Goal: Find specific page/section: Locate a particular part of the current website

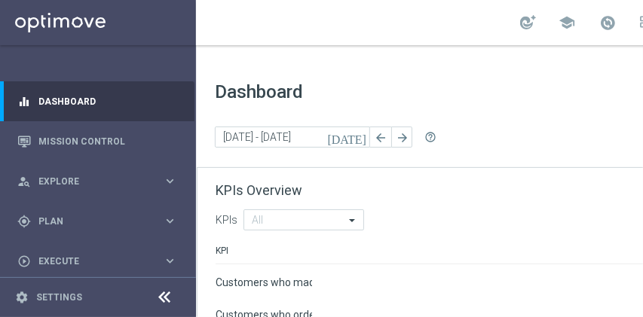
click at [612, 92] on span "Dashboard" at bounding box center [504, 91] width 578 height 21
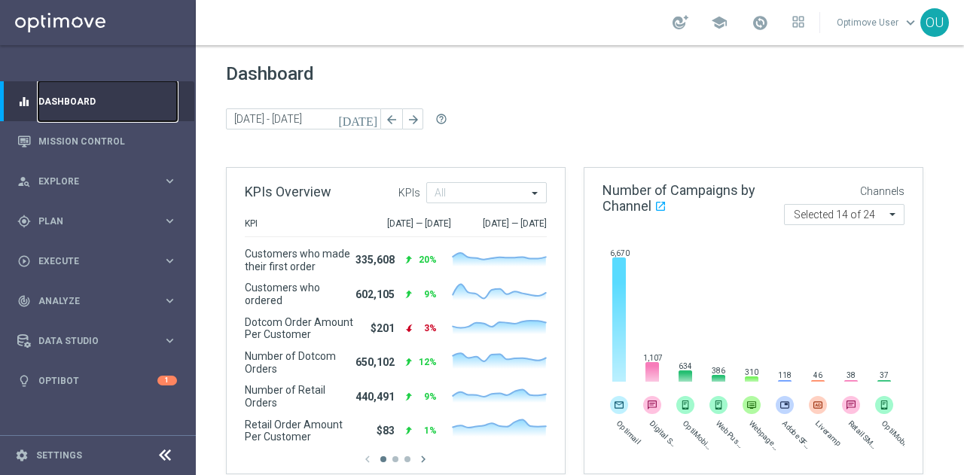
click at [69, 110] on link "Dashboard" at bounding box center [107, 101] width 139 height 40
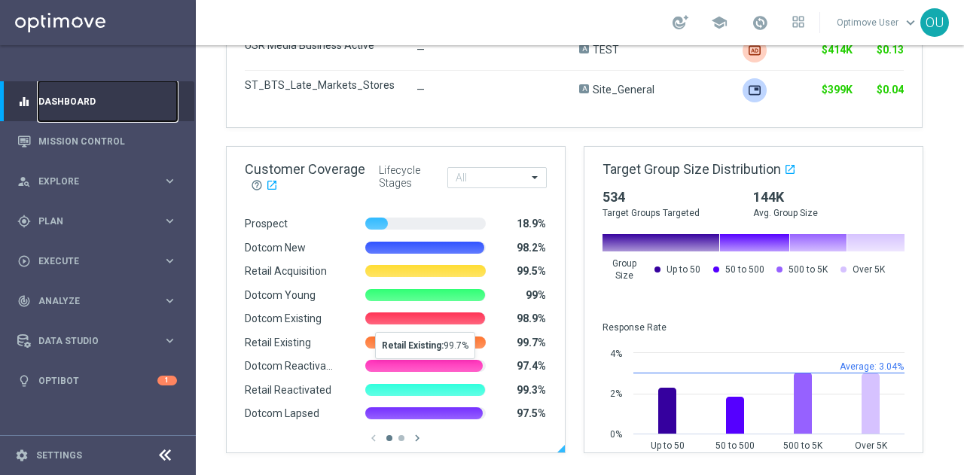
scroll to position [975, 0]
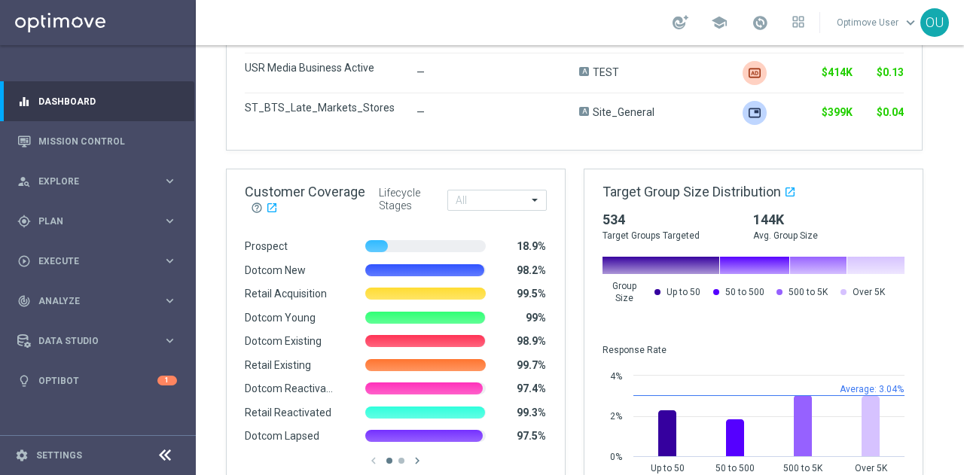
click at [164, 316] on icon at bounding box center [165, 456] width 18 height 18
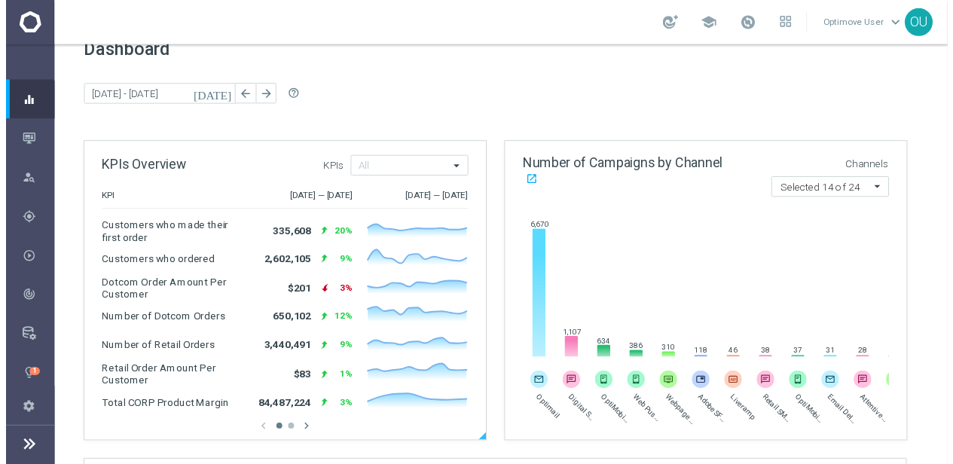
scroll to position [0, 0]
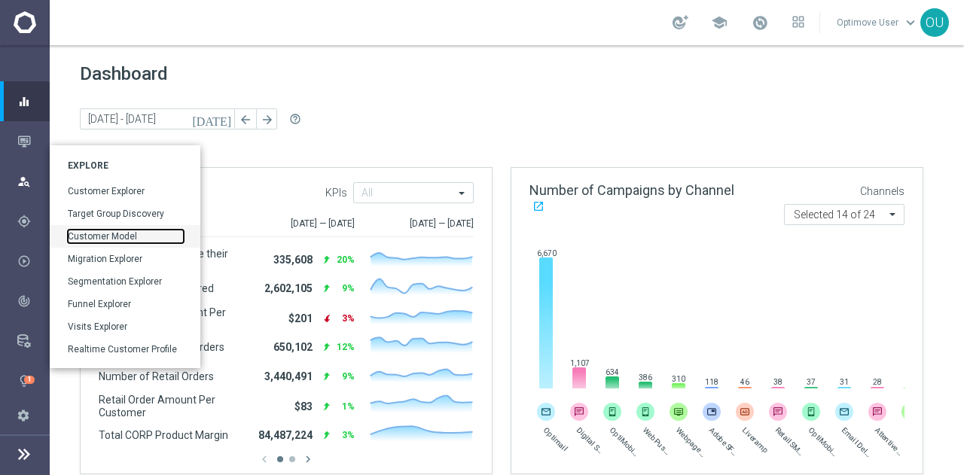
click at [125, 237] on link "Customer Model" at bounding box center [126, 237] width 116 height 14
